Goal: Transaction & Acquisition: Subscribe to service/newsletter

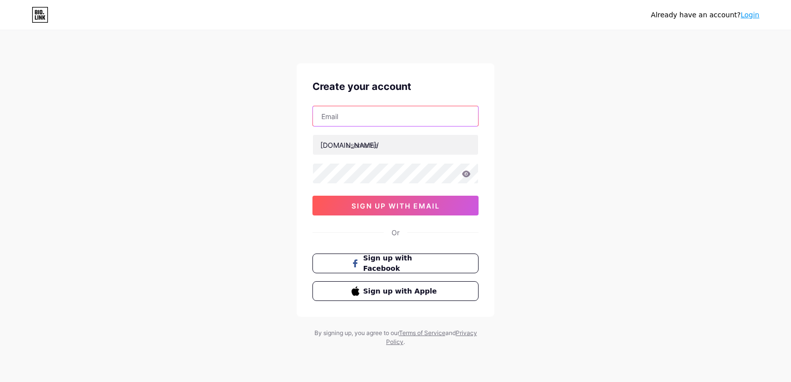
drag, startPoint x: 0, startPoint y: 0, endPoint x: 362, endPoint y: 116, distance: 380.2
click at [362, 116] on input "text" at bounding box center [395, 116] width 165 height 20
type input "[EMAIL_ADDRESS][DOMAIN_NAME]"
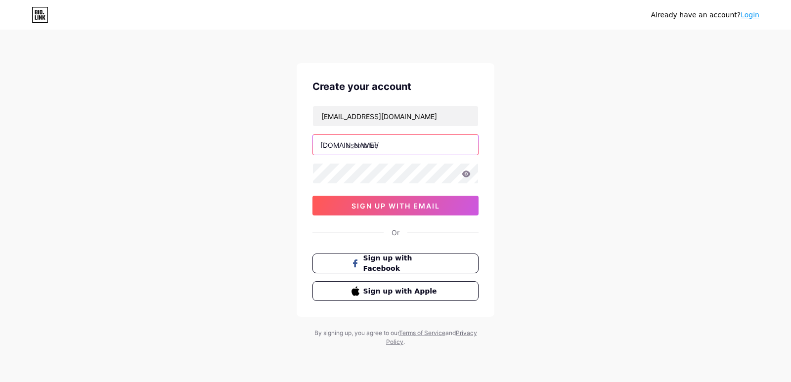
click at [387, 146] on input "text" at bounding box center [395, 145] width 165 height 20
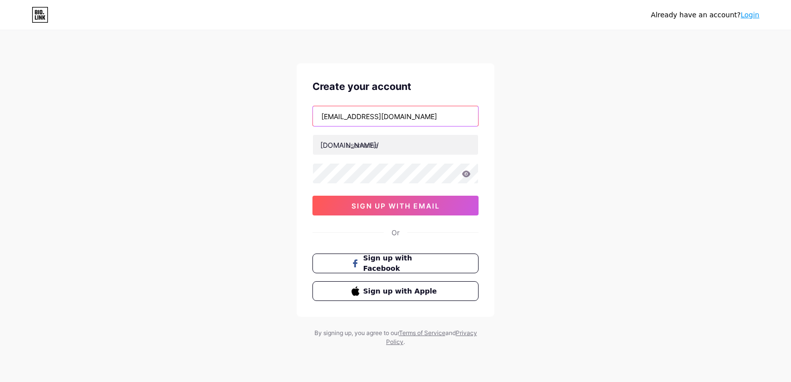
drag, startPoint x: 321, startPoint y: 120, endPoint x: 360, endPoint y: 116, distance: 38.8
click at [360, 116] on input "[EMAIL_ADDRESS][DOMAIN_NAME]" at bounding box center [395, 116] width 165 height 20
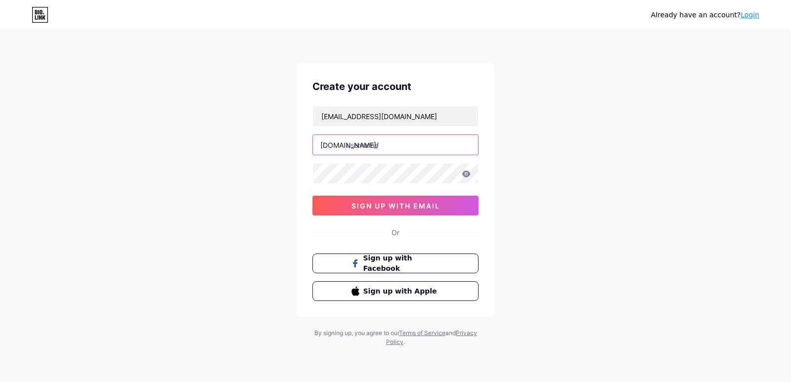
click at [395, 151] on input "text" at bounding box center [395, 145] width 165 height 20
paste input "ratsremoval"
type input "ratsremoval"
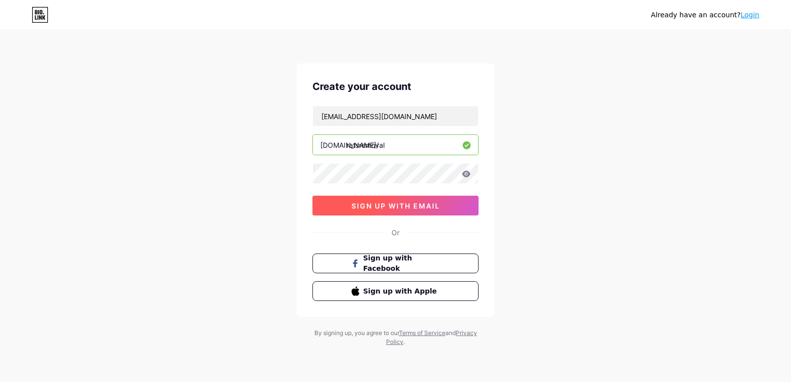
click at [388, 203] on span "sign up with email" at bounding box center [396, 206] width 89 height 8
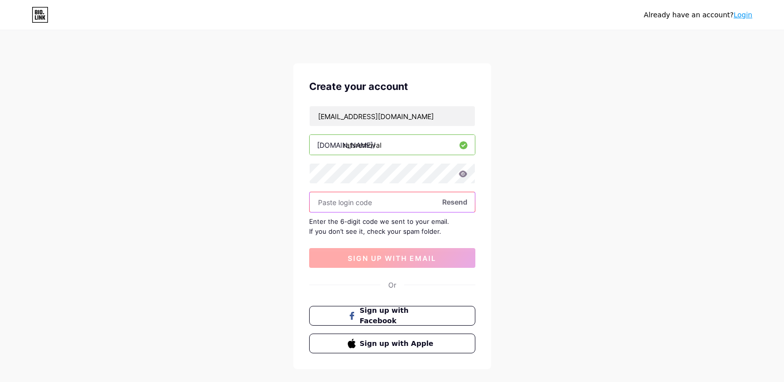
paste input "226756"
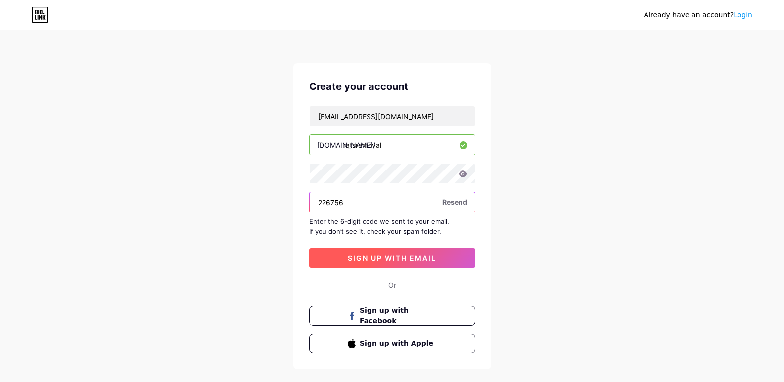
type input "226756"
click at [364, 254] on span "sign up with email" at bounding box center [392, 258] width 89 height 8
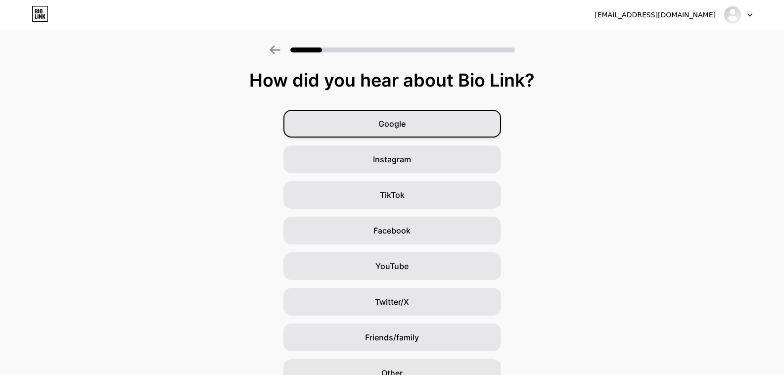
click at [429, 120] on div "Google" at bounding box center [392, 124] width 218 height 28
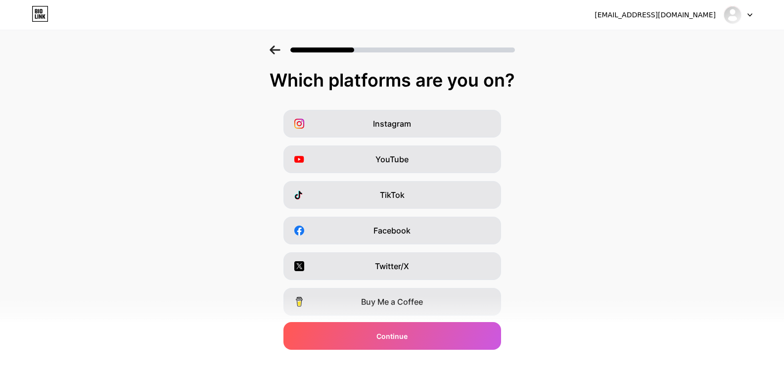
drag, startPoint x: 406, startPoint y: 118, endPoint x: 404, endPoint y: 173, distance: 54.9
click at [406, 118] on span "Instagram" at bounding box center [392, 124] width 38 height 12
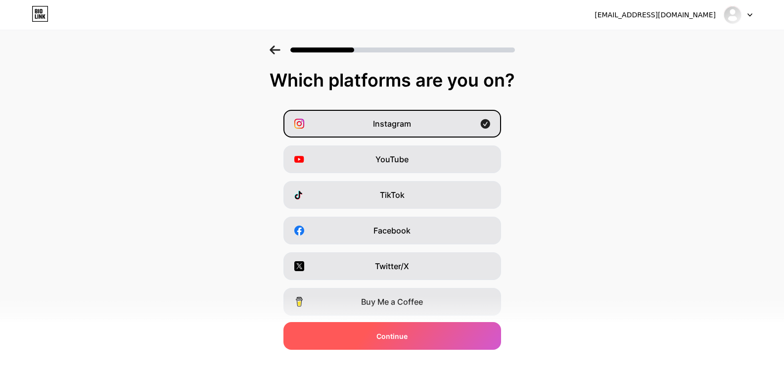
click at [383, 340] on span "Continue" at bounding box center [391, 336] width 31 height 10
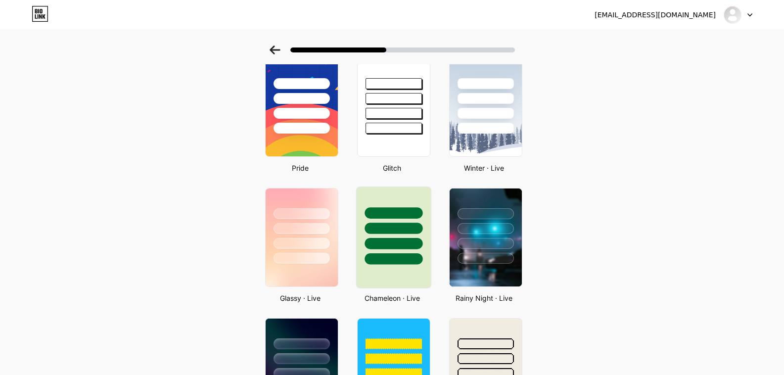
scroll to position [198, 0]
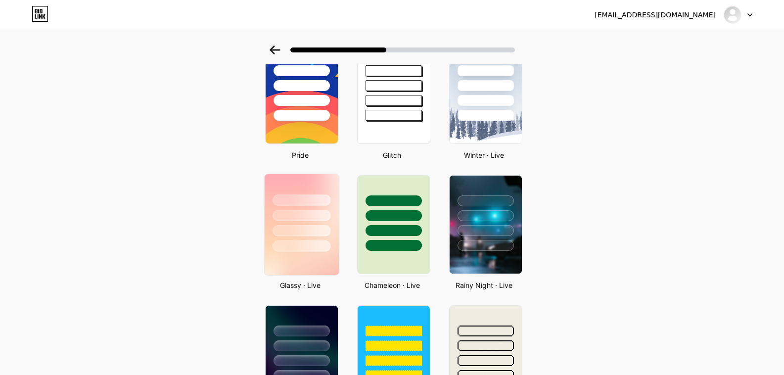
click at [289, 231] on div at bounding box center [302, 230] width 58 height 11
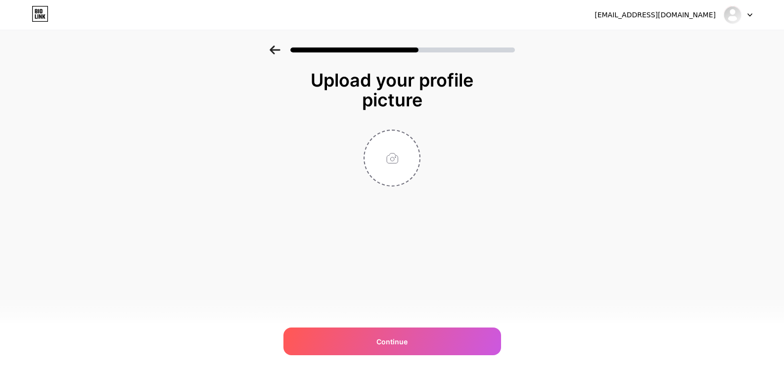
scroll to position [0, 0]
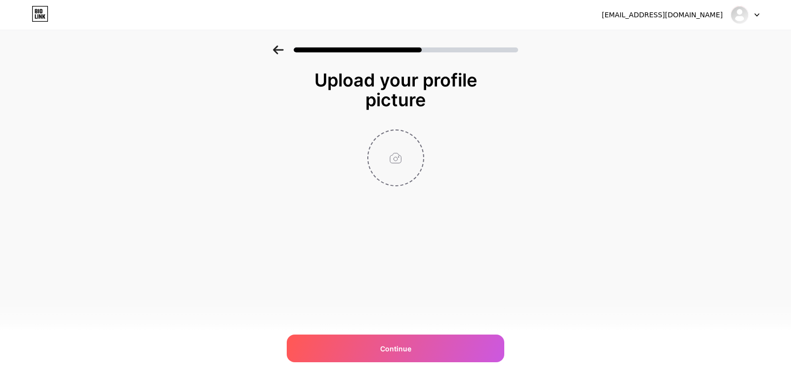
click at [390, 156] on input "file" at bounding box center [395, 158] width 55 height 55
type input "C:\fakepath\ratremoval3.jpg"
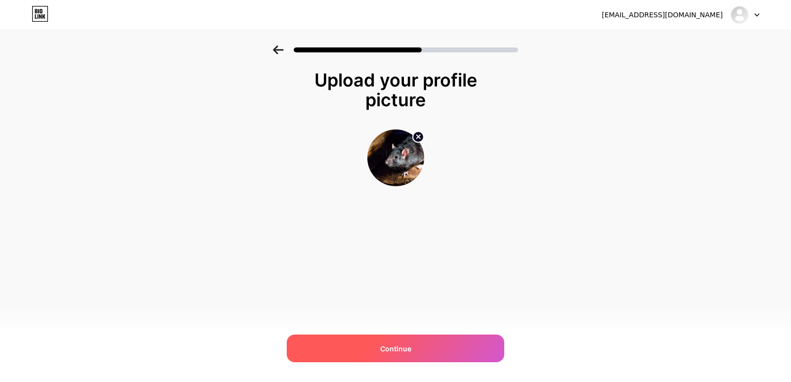
click at [404, 342] on div "Continue" at bounding box center [396, 349] width 218 height 28
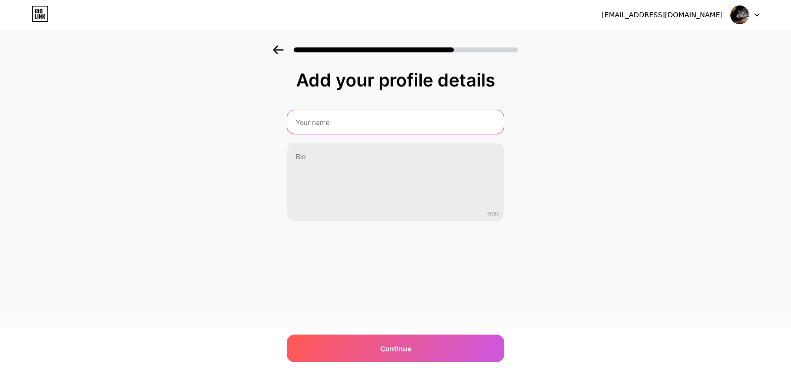
click at [322, 121] on input "text" at bounding box center [395, 122] width 217 height 24
type input "ratsremovalinmelbourne"
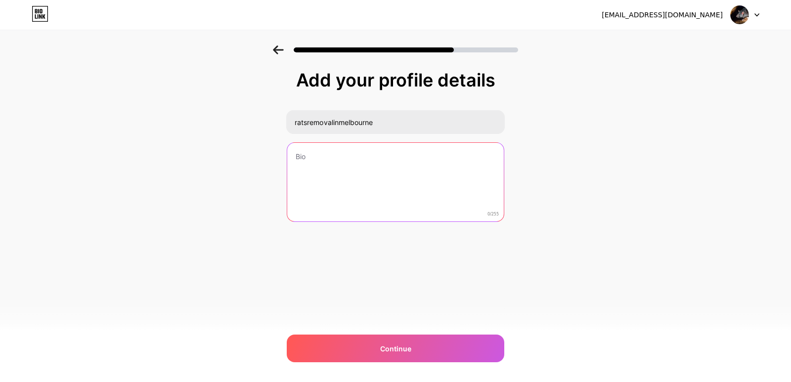
click at [339, 167] on textarea at bounding box center [395, 183] width 217 height 80
paste textarea "Reliable rat removal services in [GEOGRAPHIC_DATA] using safe, eco-friendly met…"
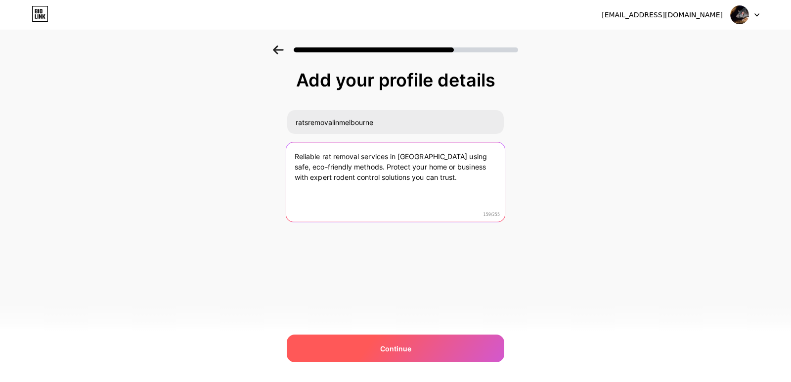
type textarea "Reliable rat removal services in [GEOGRAPHIC_DATA] using safe, eco-friendly met…"
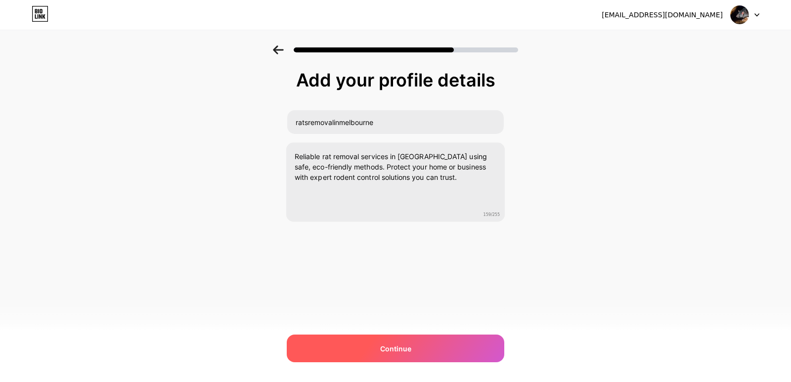
click at [385, 346] on span "Continue" at bounding box center [395, 349] width 31 height 10
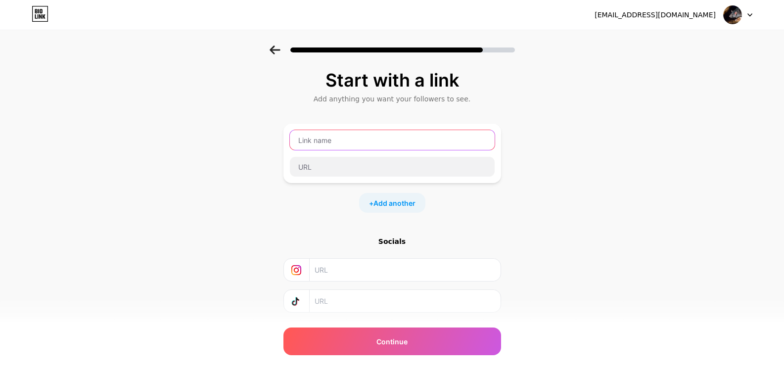
click at [392, 144] on input "text" at bounding box center [392, 140] width 205 height 20
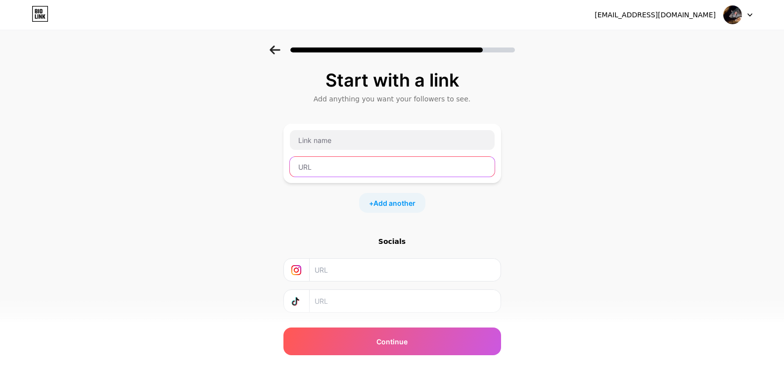
click at [378, 169] on input "text" at bounding box center [392, 167] width 205 height 20
paste input "[URL][DOMAIN_NAME]"
drag, startPoint x: 326, startPoint y: 169, endPoint x: 404, endPoint y: 164, distance: 77.3
click at [404, 164] on input "[URL][DOMAIN_NAME]" at bounding box center [392, 167] width 205 height 20
type input "[URL][DOMAIN_NAME]"
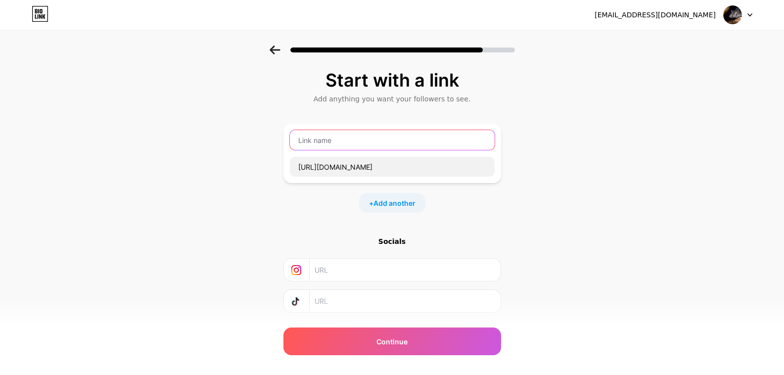
click at [379, 143] on input "text" at bounding box center [392, 140] width 205 height 20
paste input "ratsremovalinmelbourne"
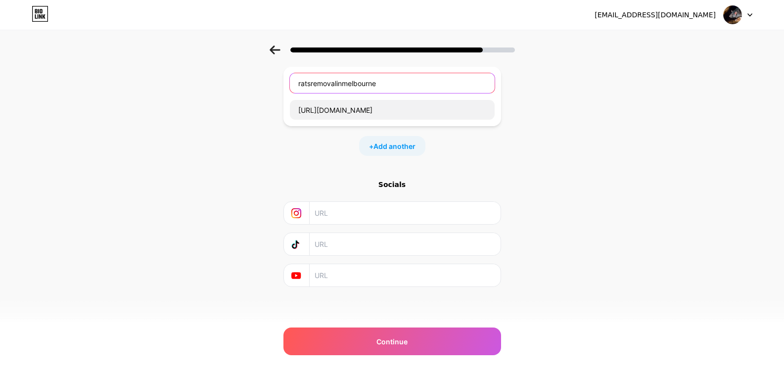
scroll to position [58, 0]
type input "ratsremovalinmelbourne"
click at [343, 208] on input "text" at bounding box center [405, 212] width 180 height 22
drag, startPoint x: 346, startPoint y: 247, endPoint x: 358, endPoint y: 278, distance: 33.3
click at [358, 278] on input "text" at bounding box center [405, 274] width 180 height 22
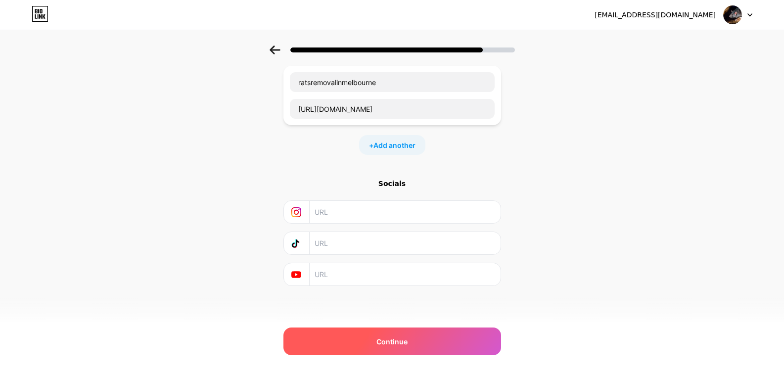
click at [415, 339] on div "Continue" at bounding box center [392, 341] width 218 height 28
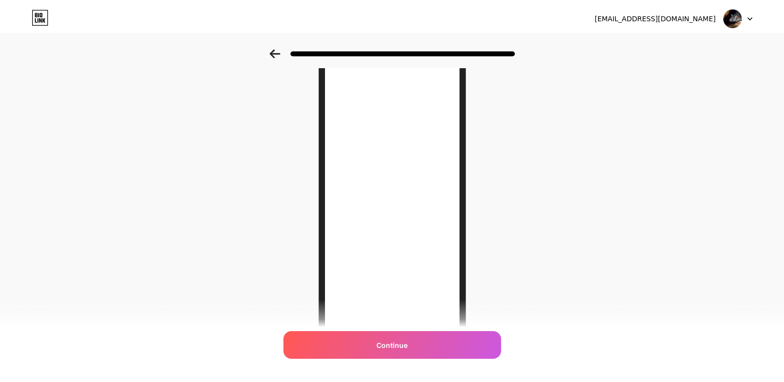
scroll to position [0, 0]
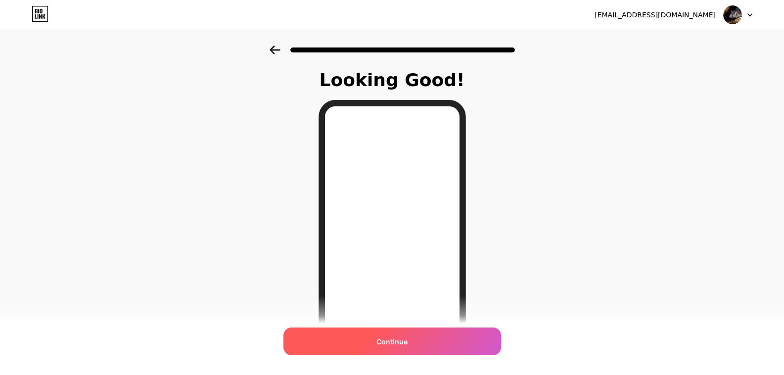
click at [399, 341] on span "Continue" at bounding box center [391, 341] width 31 height 10
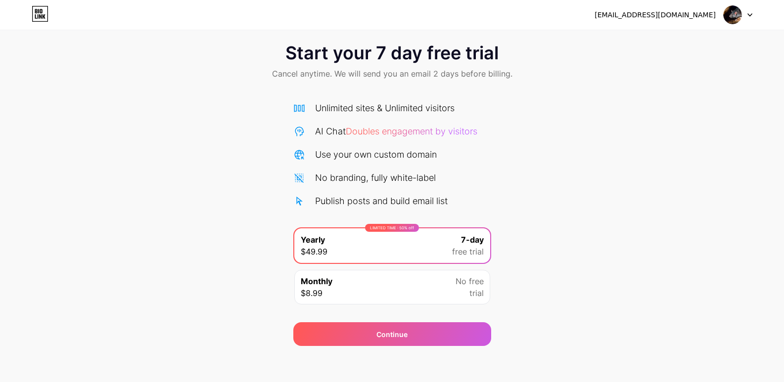
scroll to position [16, 0]
